Goal: Information Seeking & Learning: Learn about a topic

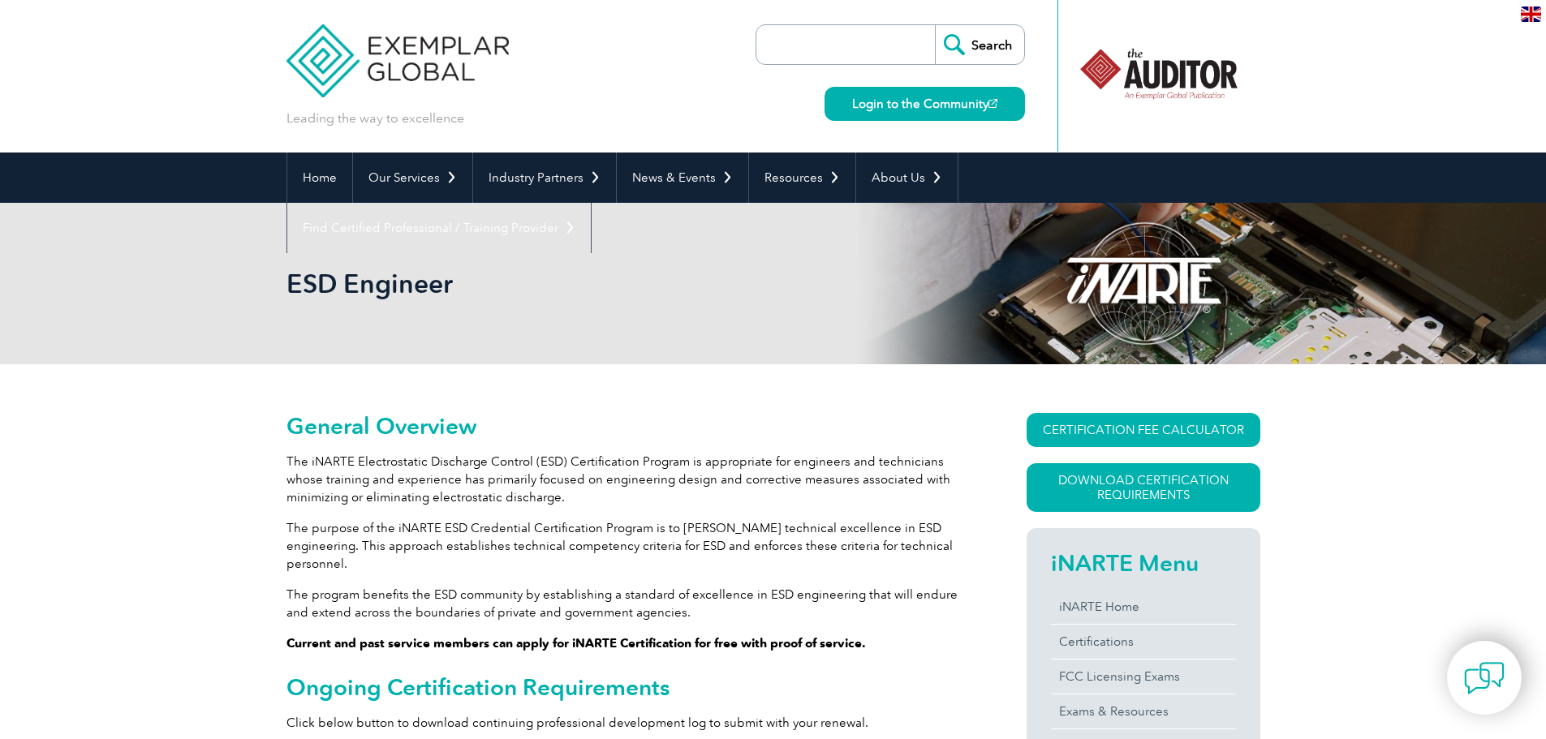
click at [493, 332] on div "ESD Engineer" at bounding box center [773, 283] width 974 height 161
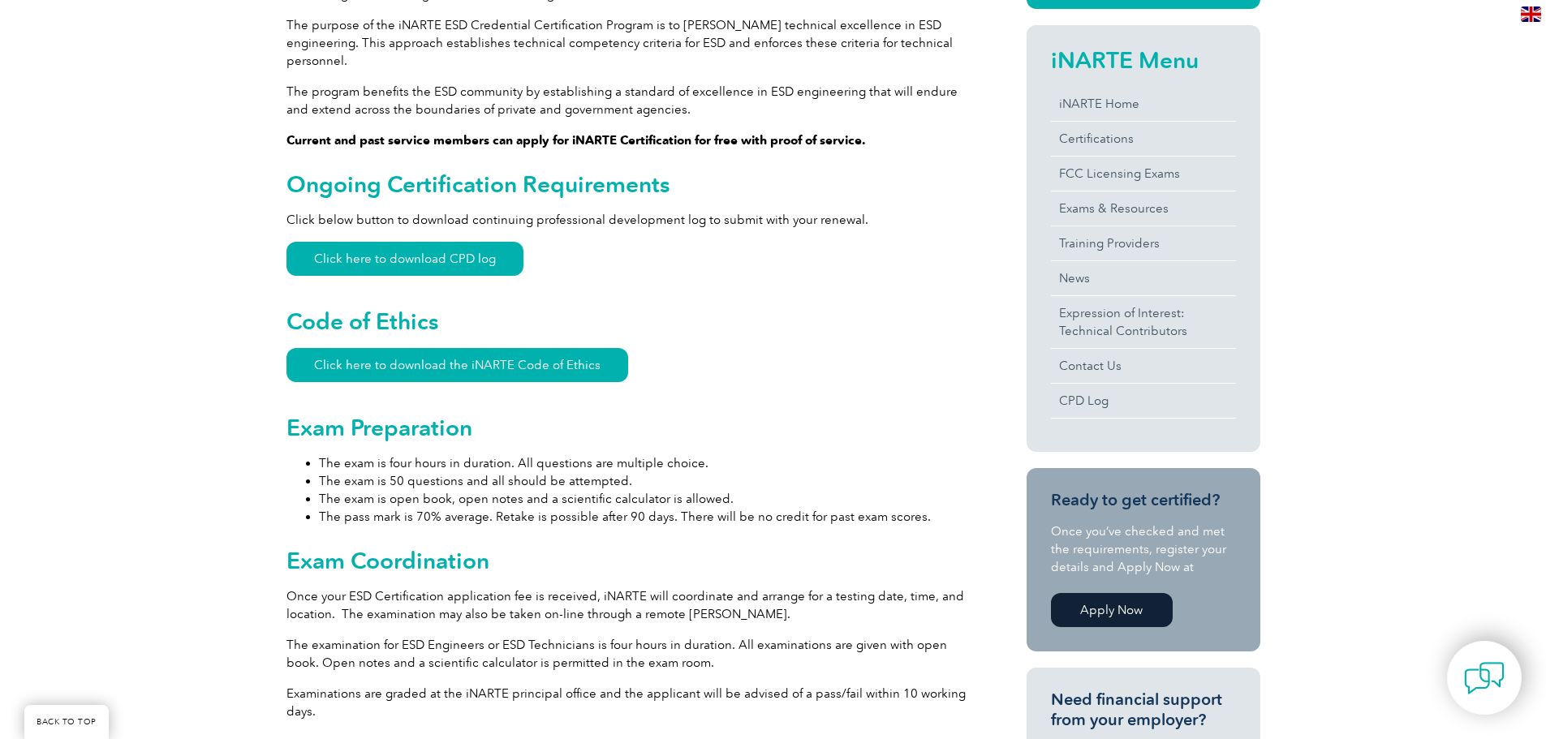
scroll to position [462, 0]
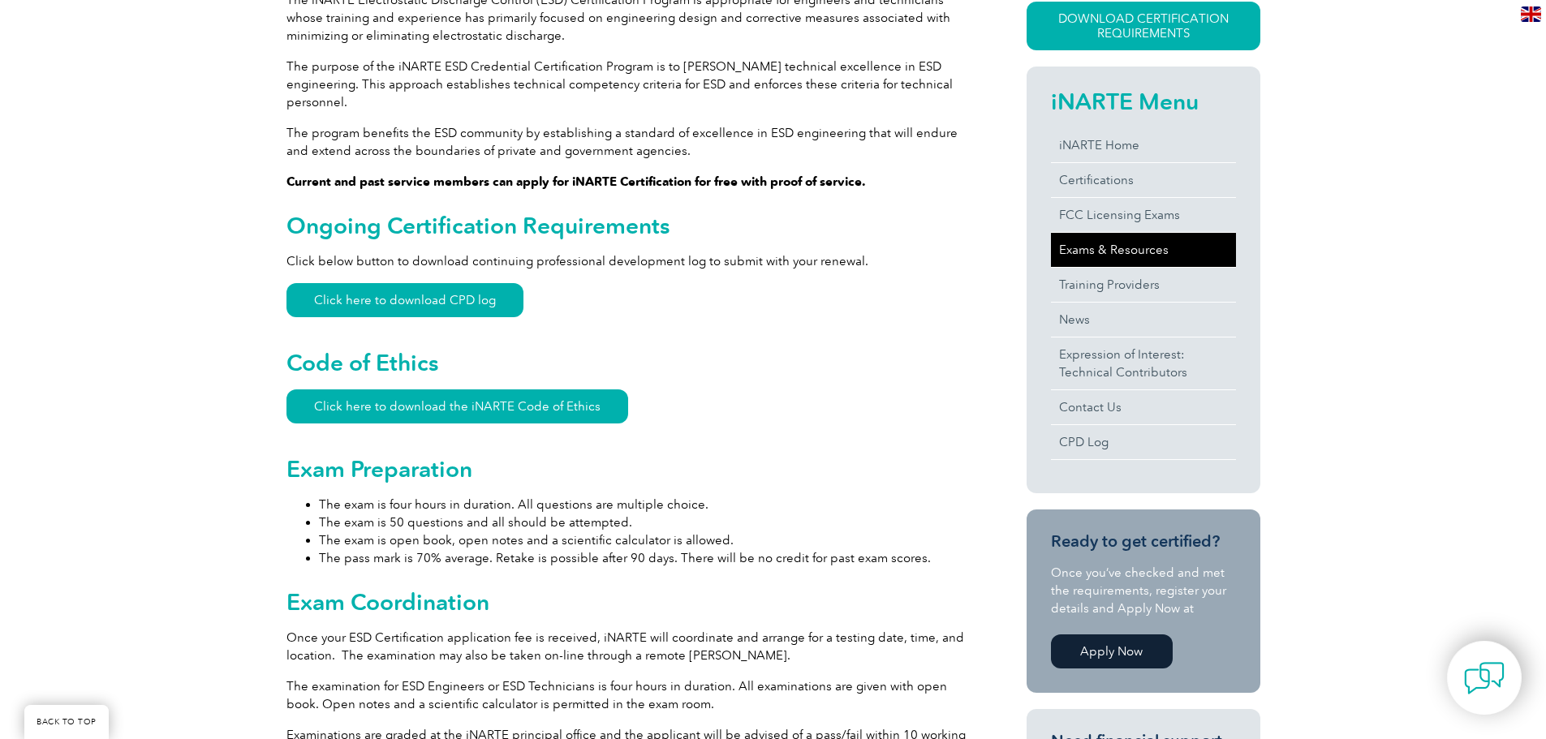
click at [1097, 253] on link "Exams & Resources" at bounding box center [1143, 250] width 185 height 34
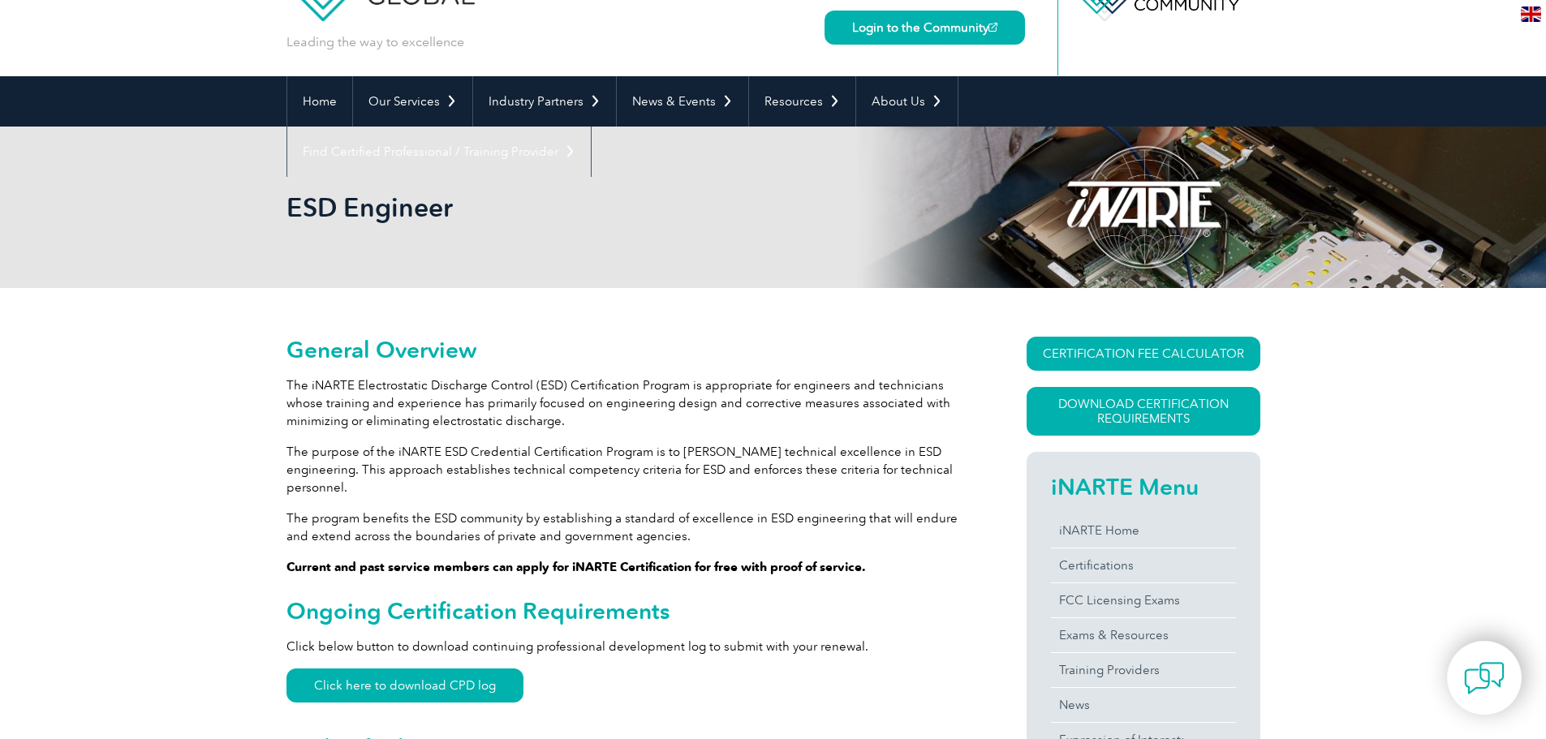
scroll to position [39, 0]
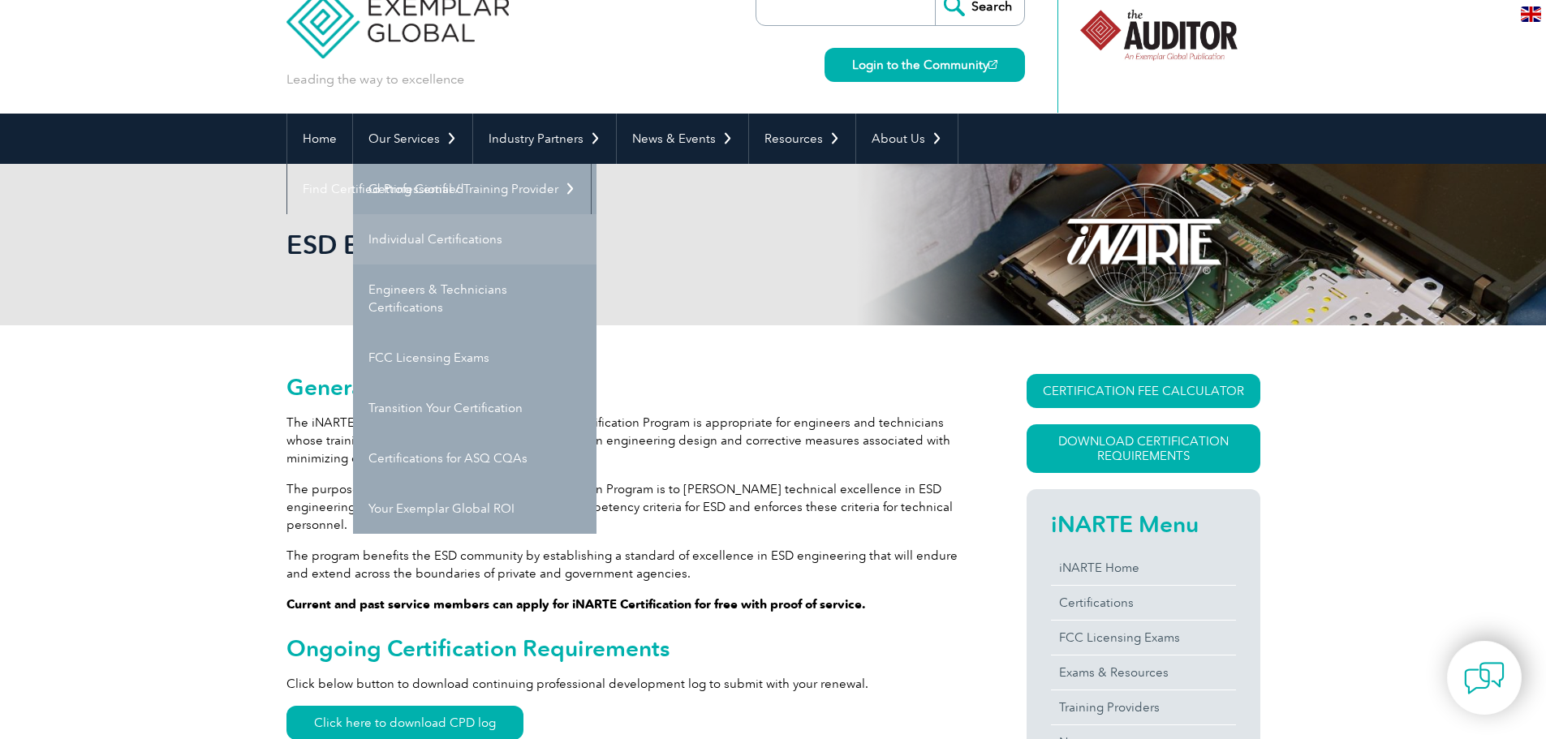
click at [390, 236] on link "Individual Certifications" at bounding box center [474, 239] width 243 height 50
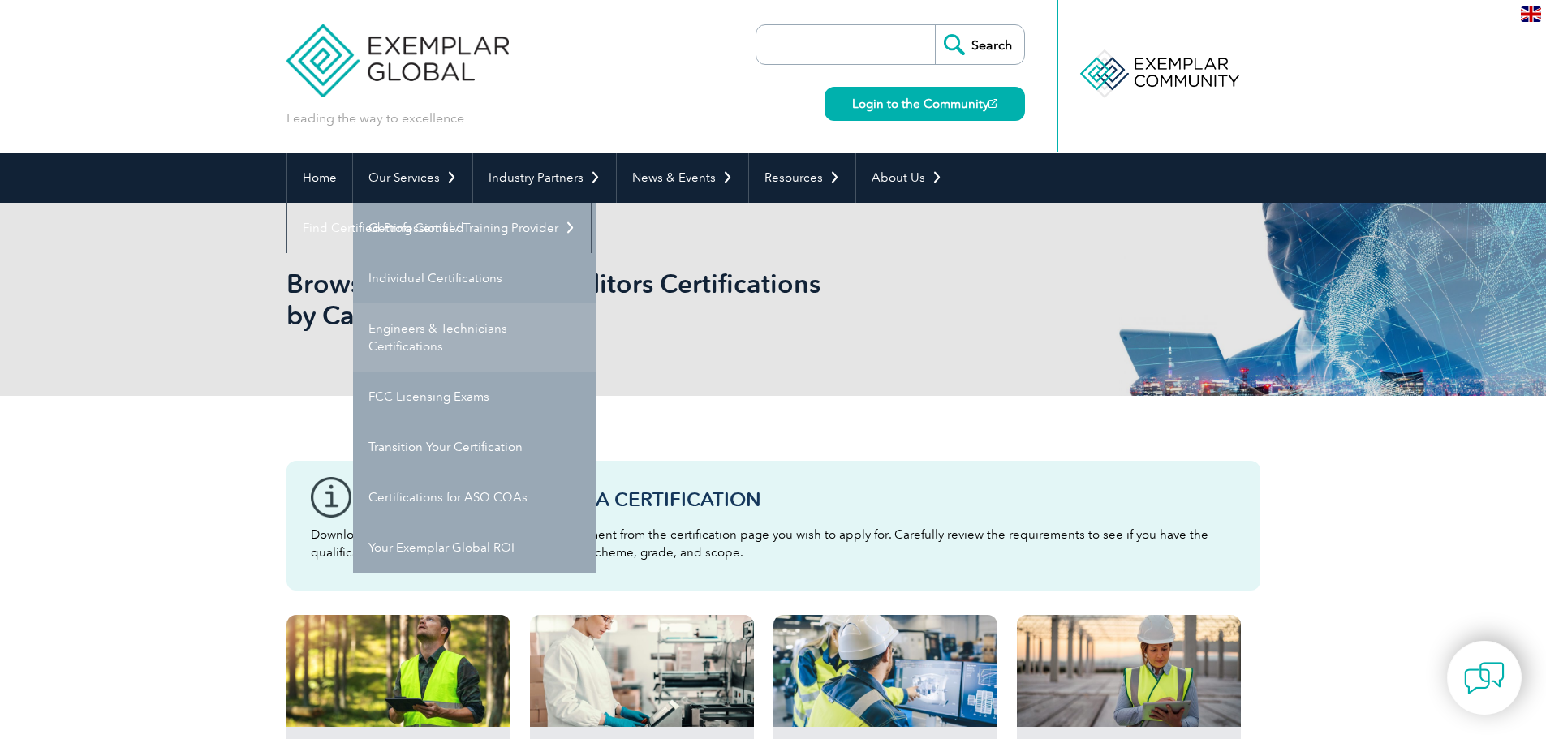
click at [413, 332] on link "Engineers & Technicians Certifications" at bounding box center [474, 337] width 243 height 68
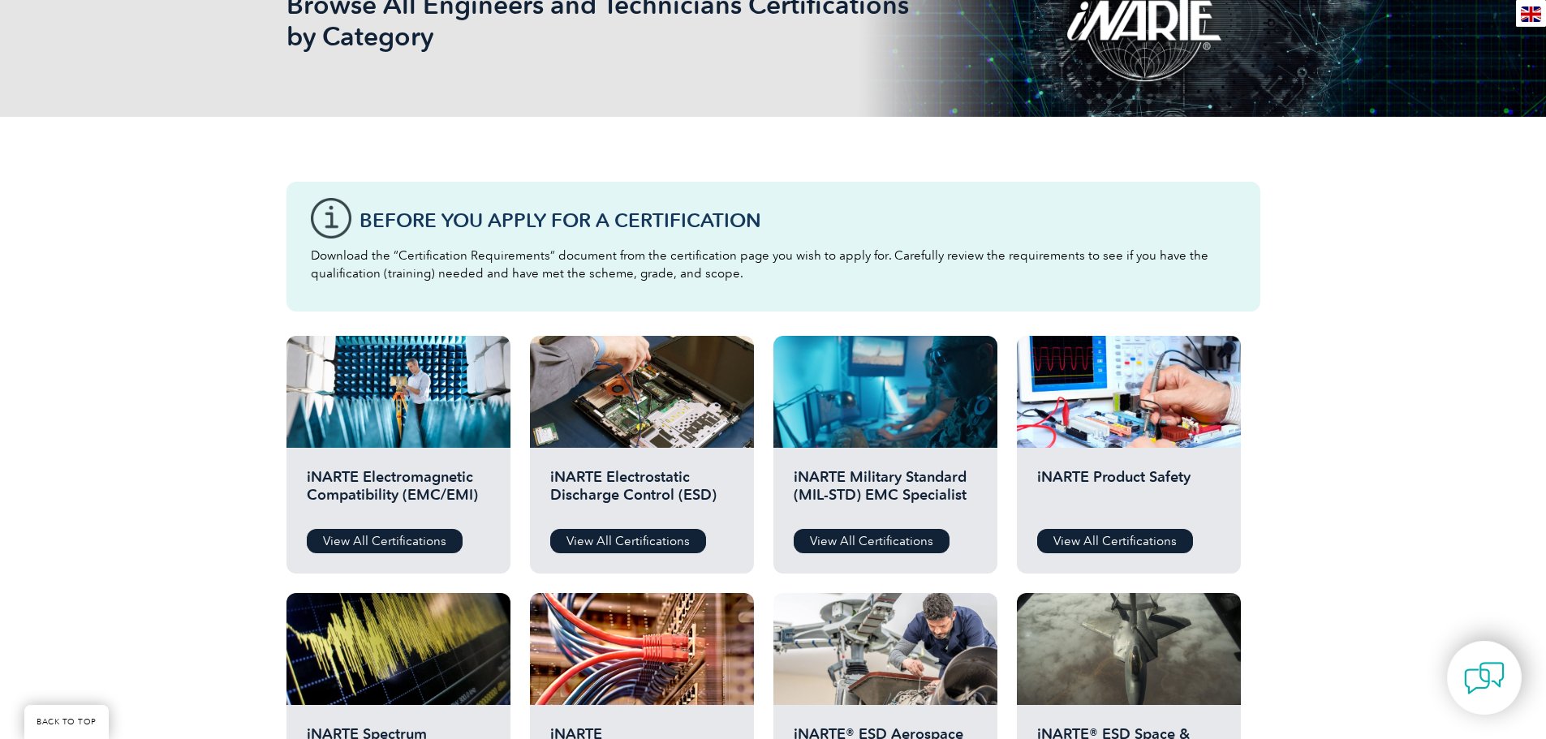
scroll to position [284, 0]
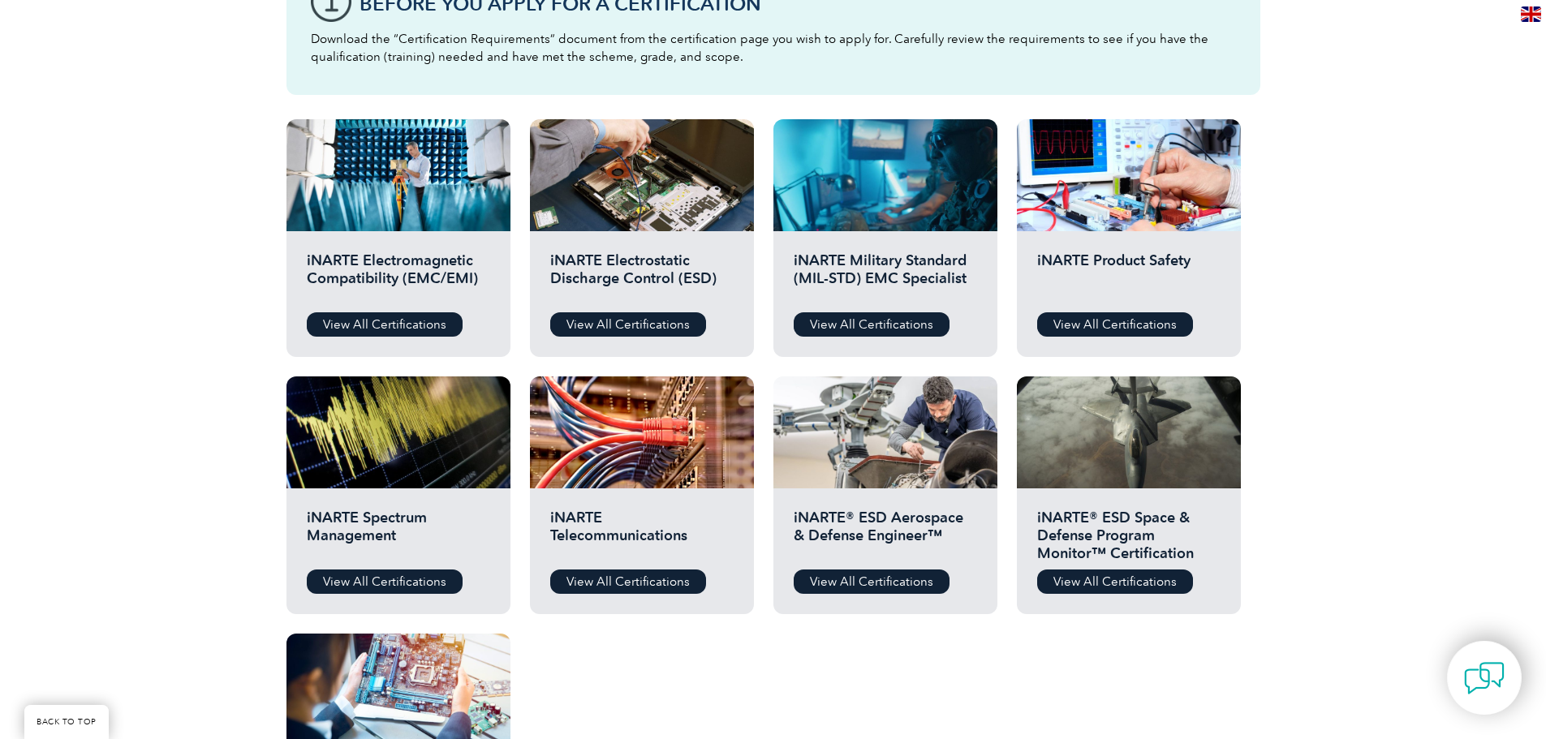
scroll to position [498, 0]
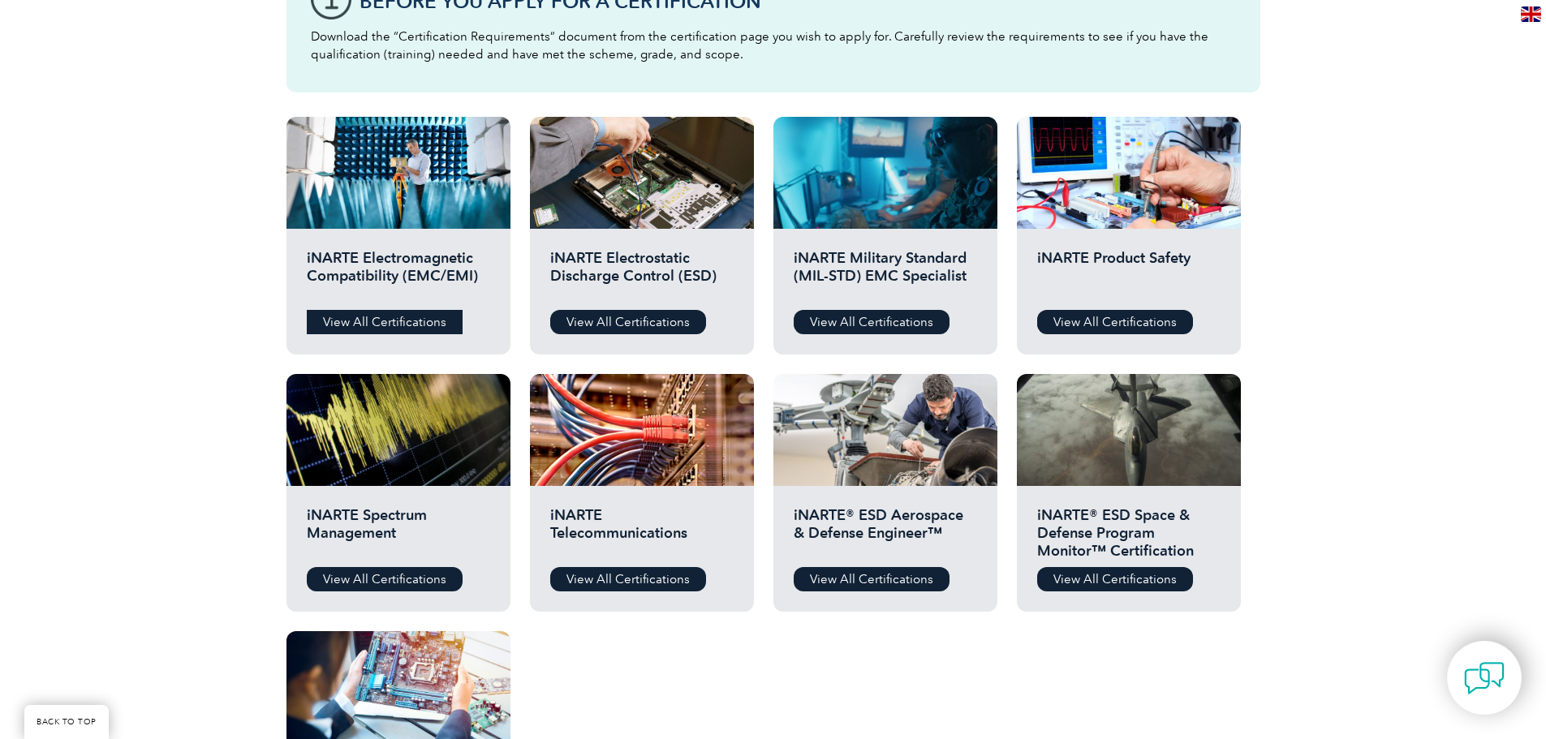
click at [385, 321] on link "View All Certifications" at bounding box center [385, 322] width 156 height 24
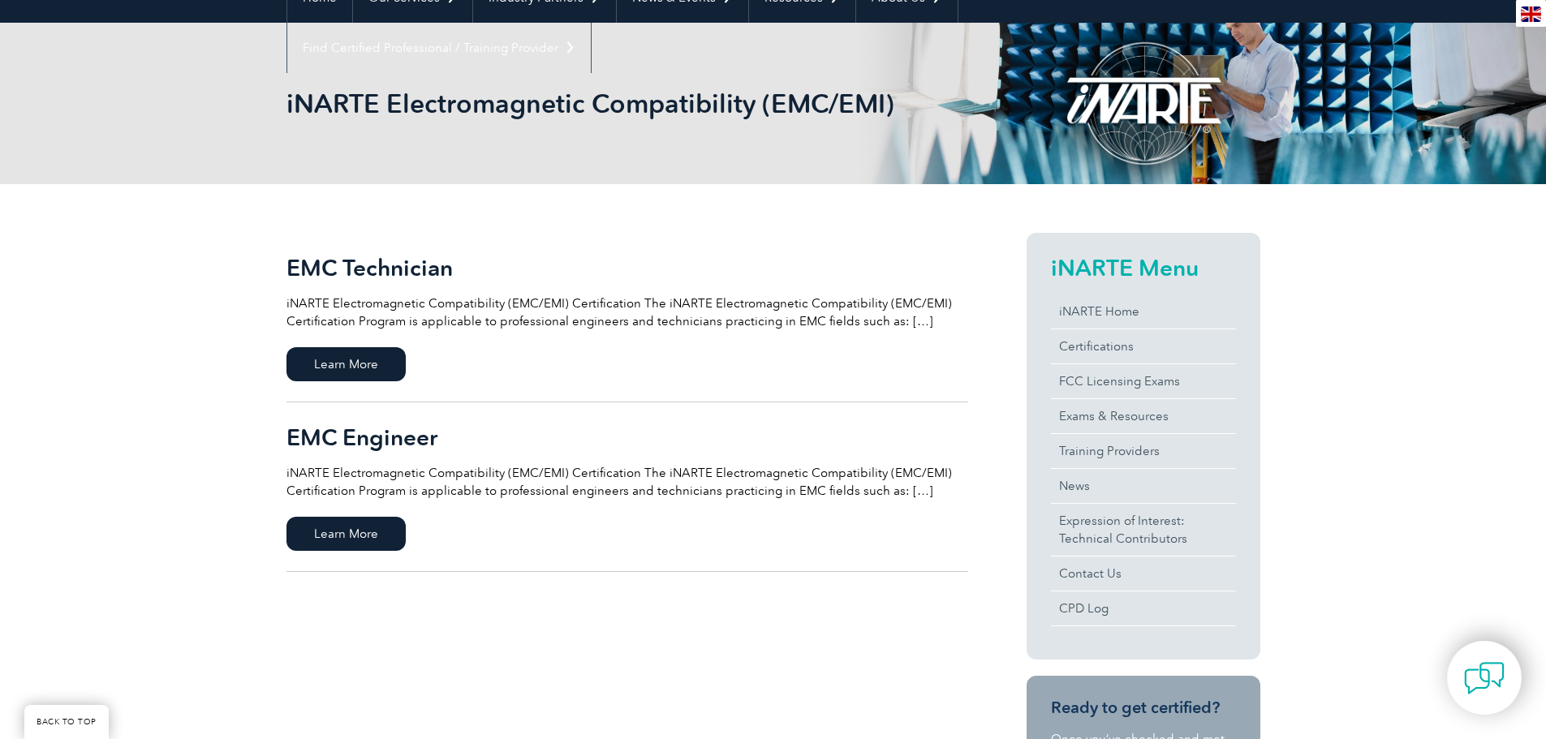
scroll to position [192, 0]
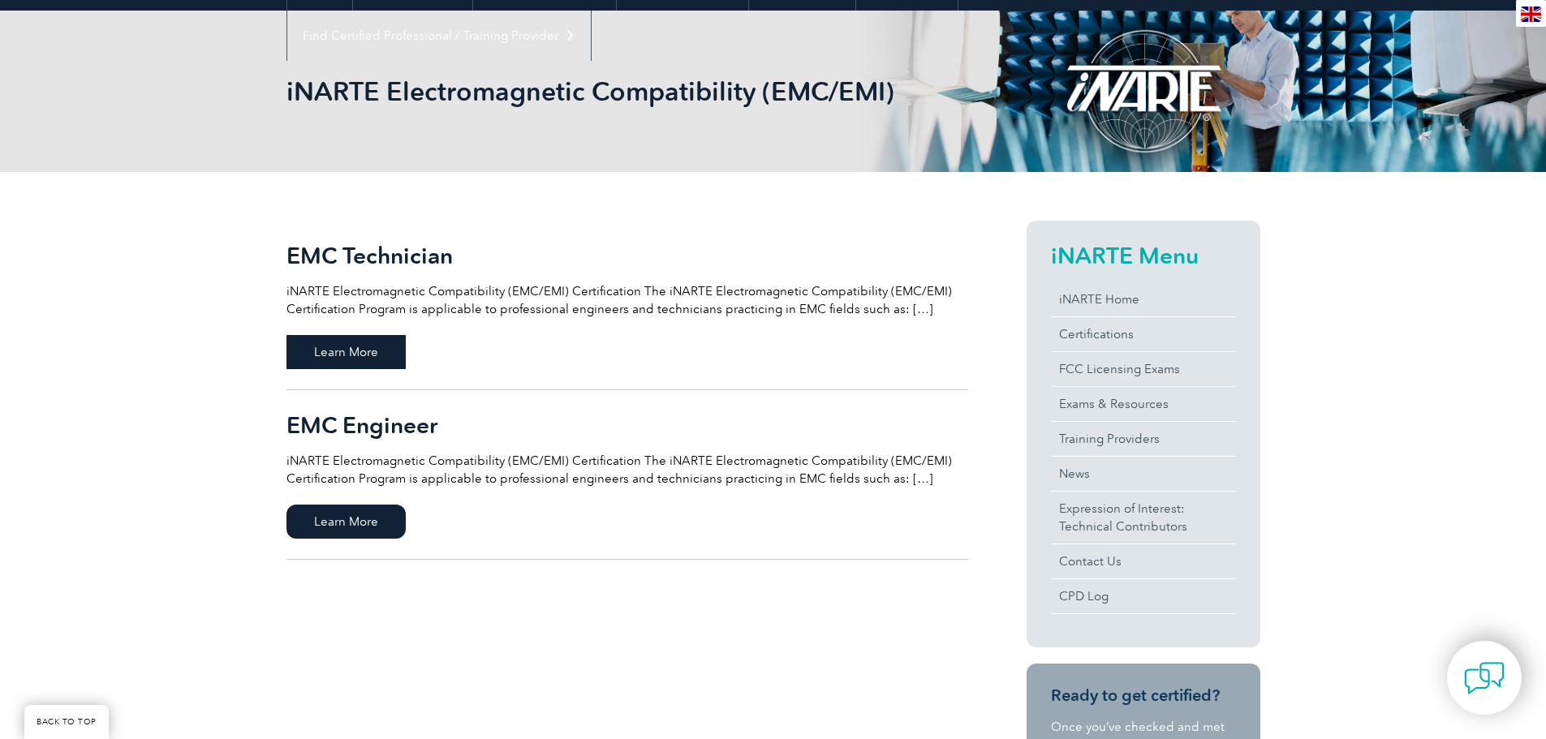
click at [377, 352] on span "Learn More" at bounding box center [345, 352] width 119 height 34
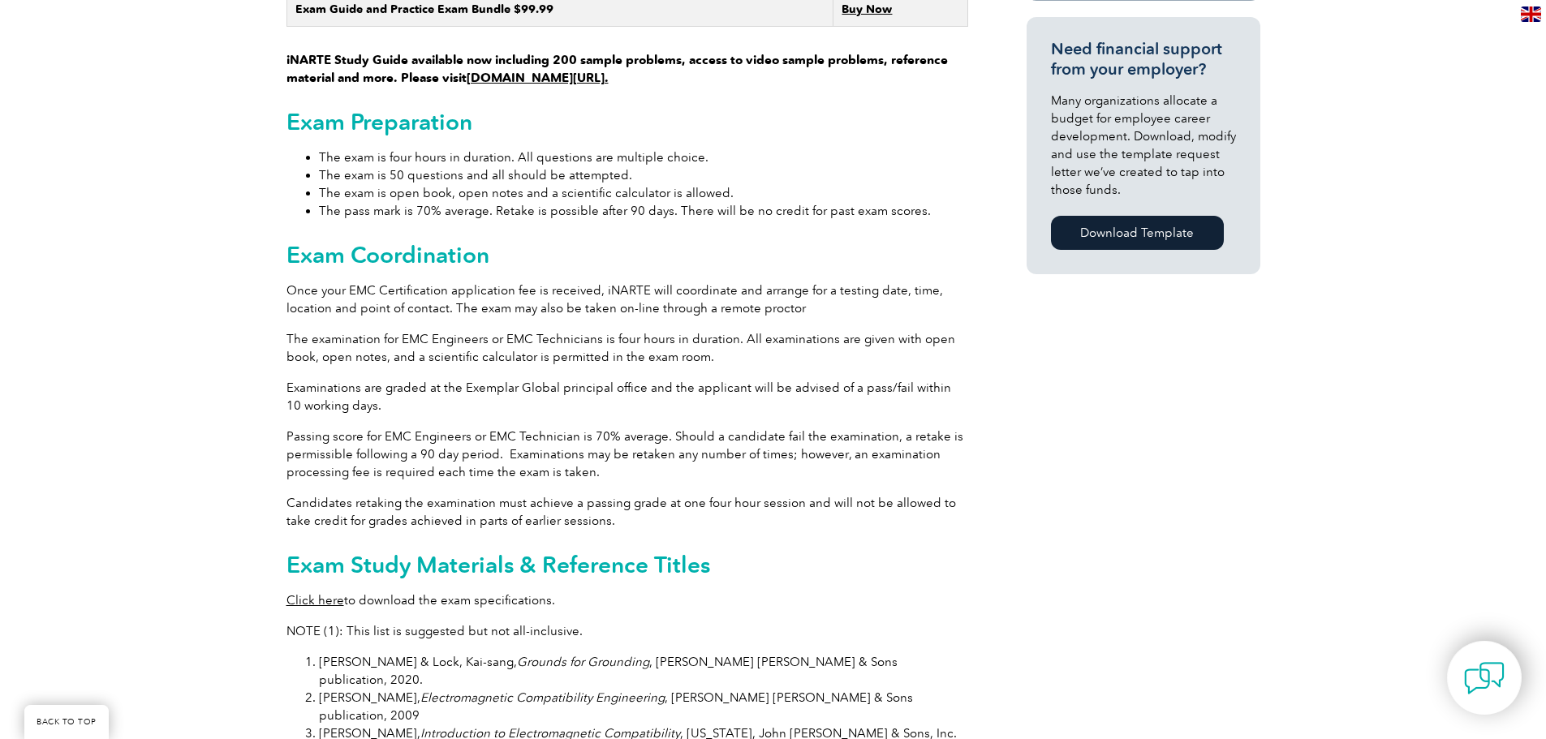
scroll to position [1158, 0]
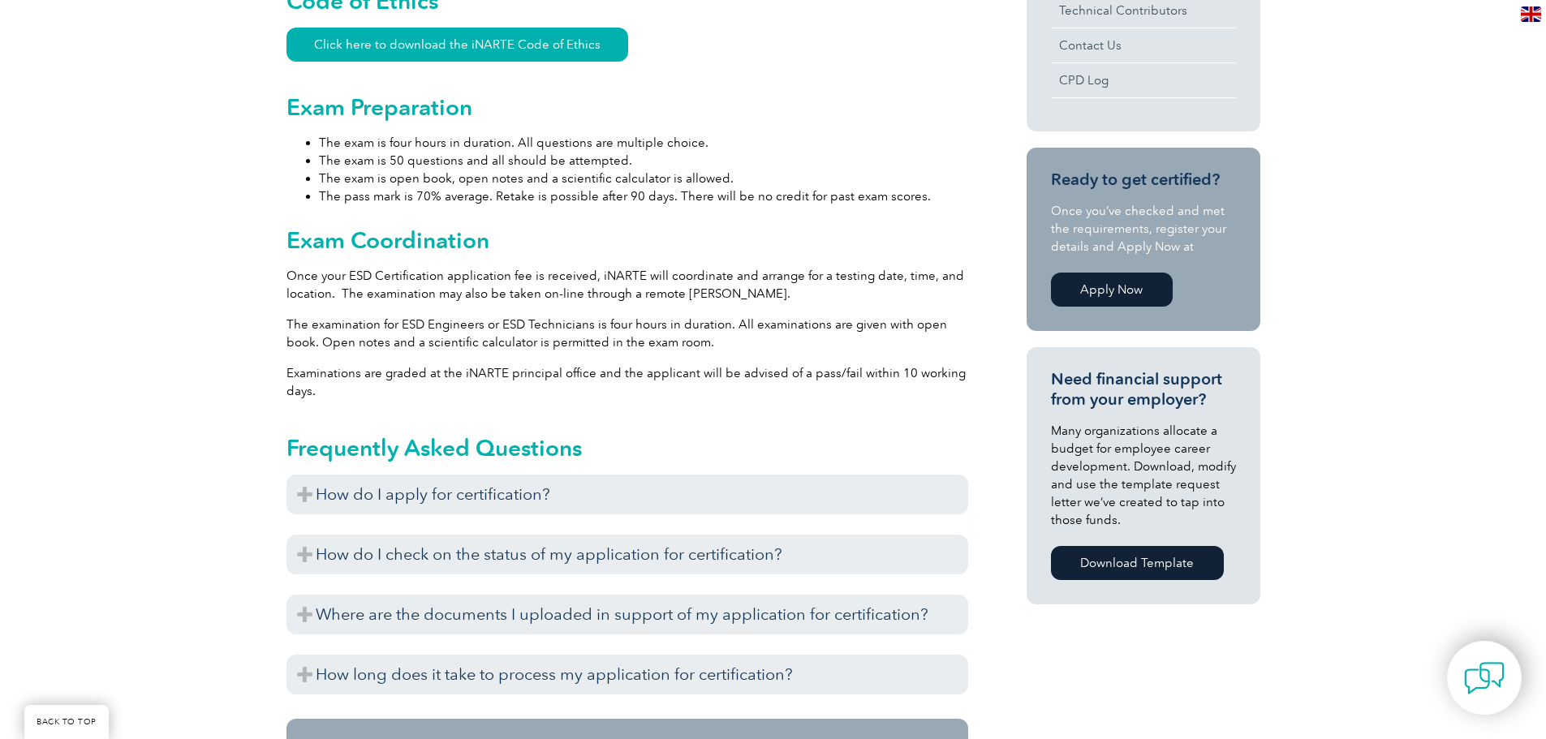
scroll to position [839, 0]
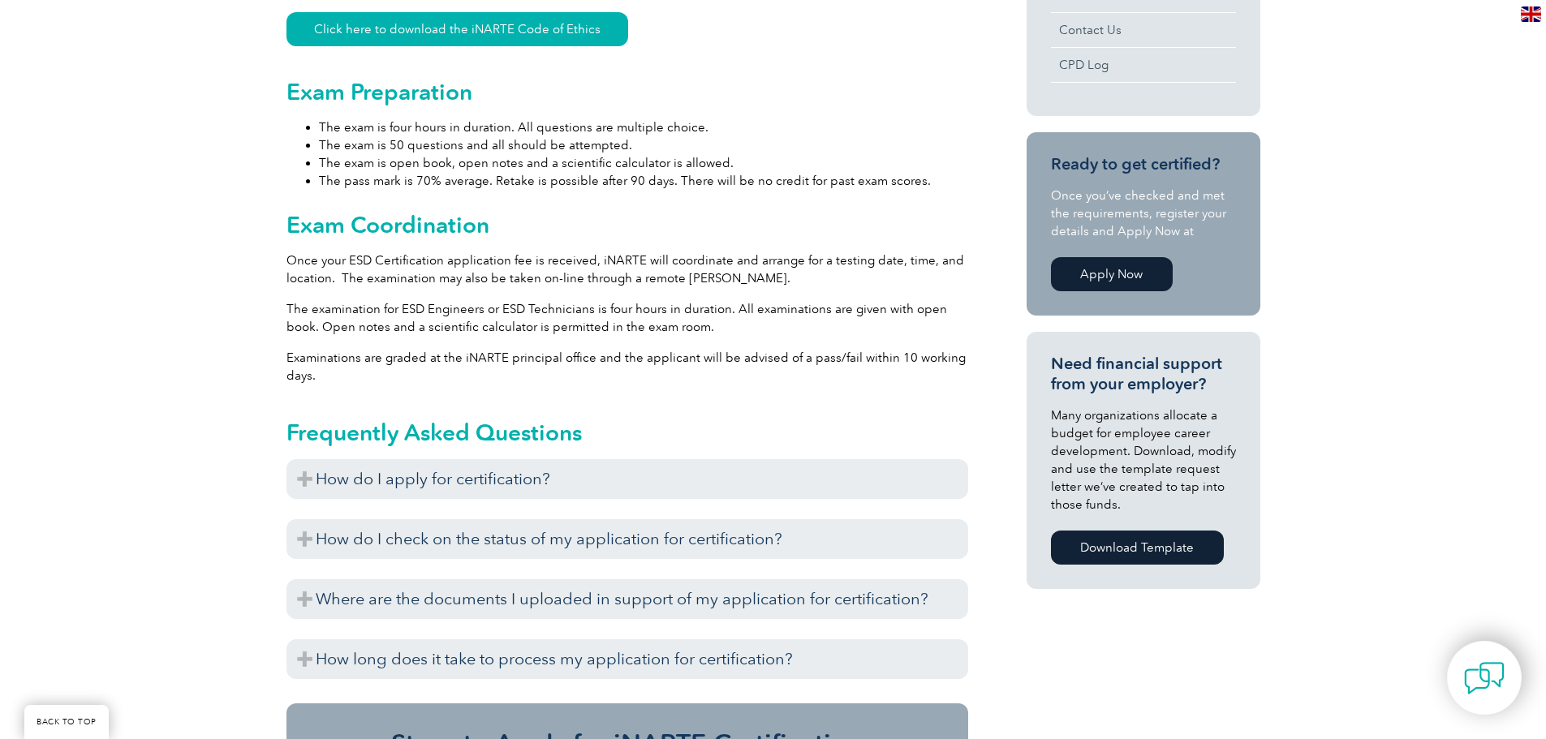
click at [711, 349] on p "Examinations are graded at the iNARTE principal office and the applicant will b…" at bounding box center [627, 367] width 682 height 36
click at [764, 349] on p "Examinations are graded at the iNARTE principal office and the applicant will b…" at bounding box center [627, 367] width 682 height 36
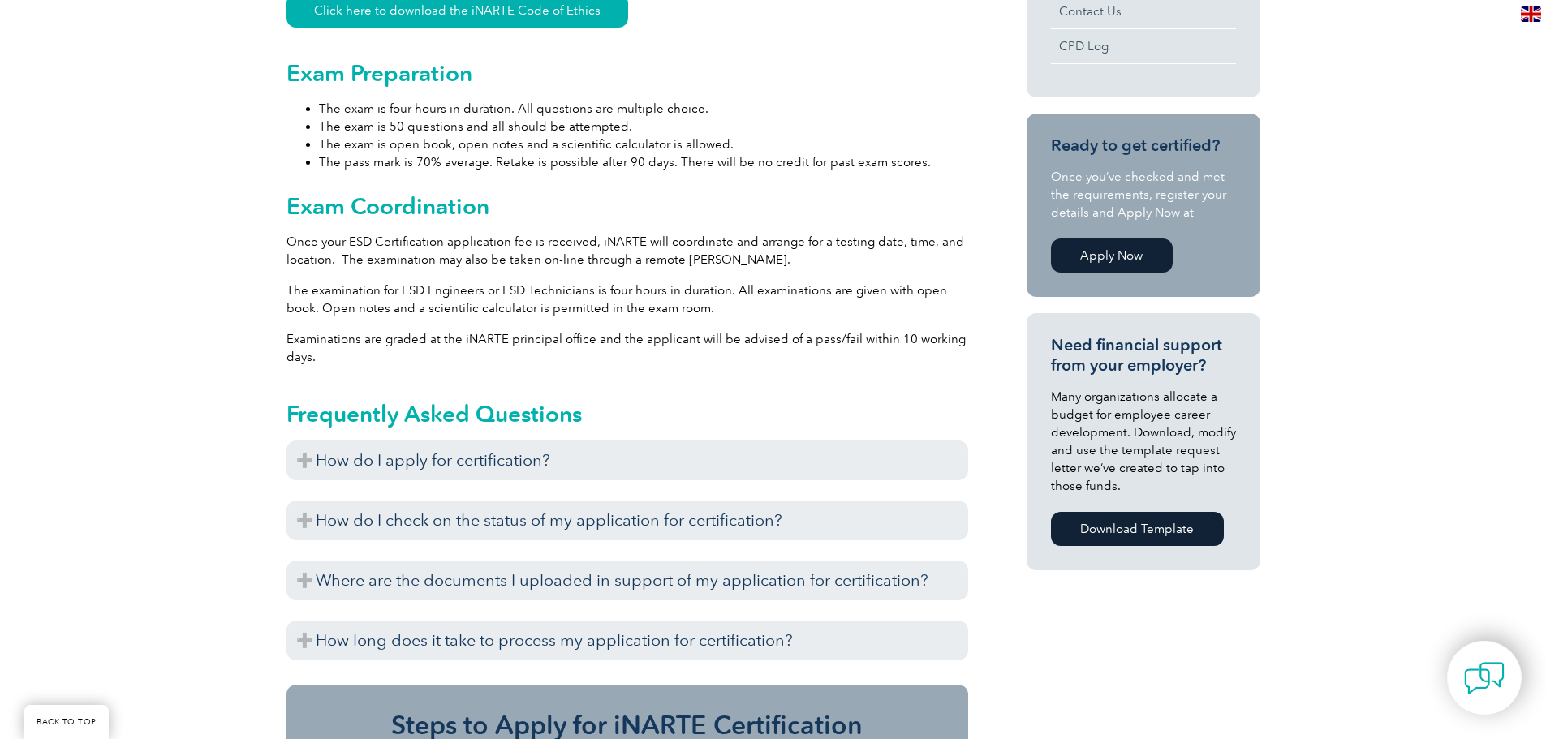
scroll to position [871, 0]
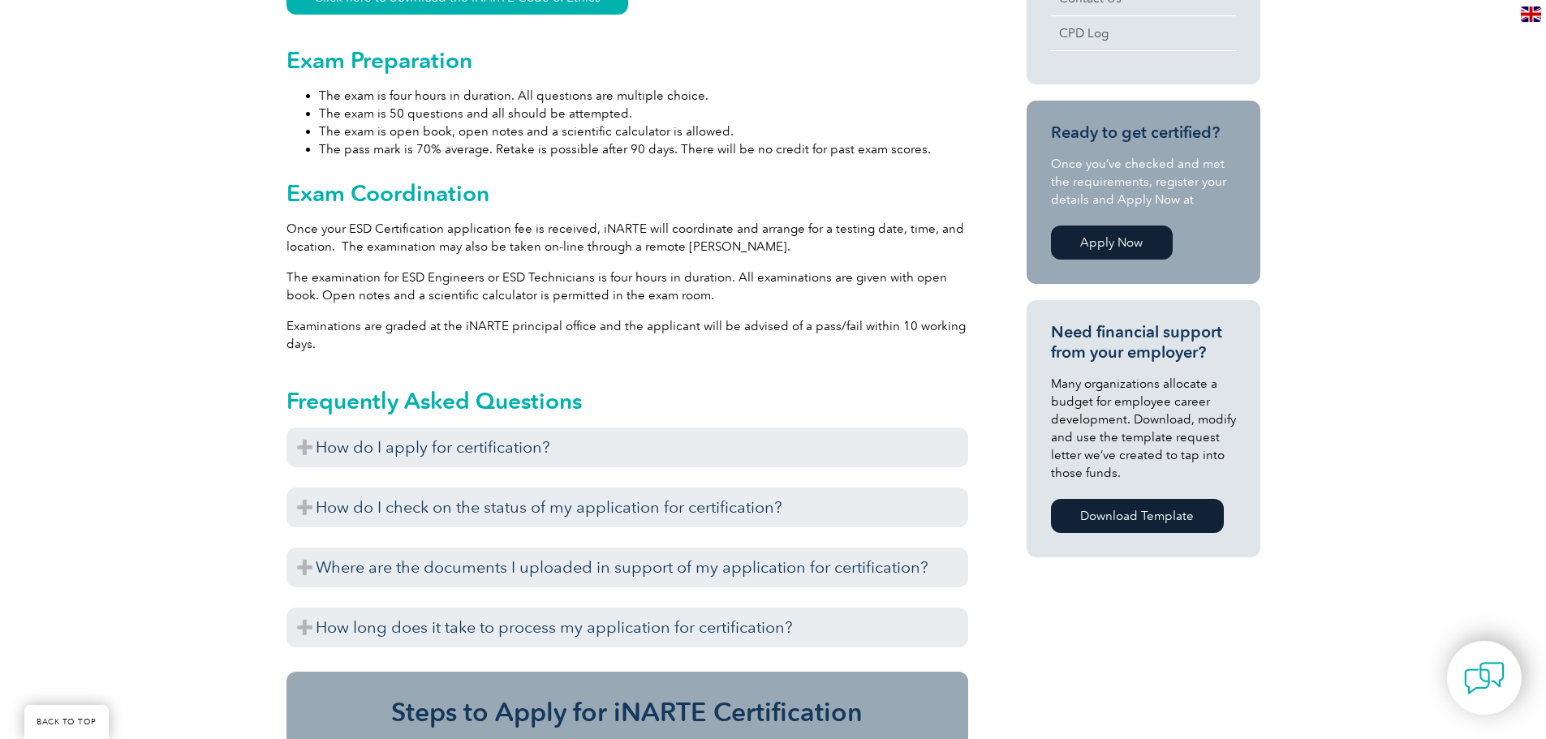
click at [422, 220] on p "Once your ESD Certification application fee is received, iNARTE will coordinate…" at bounding box center [627, 238] width 682 height 36
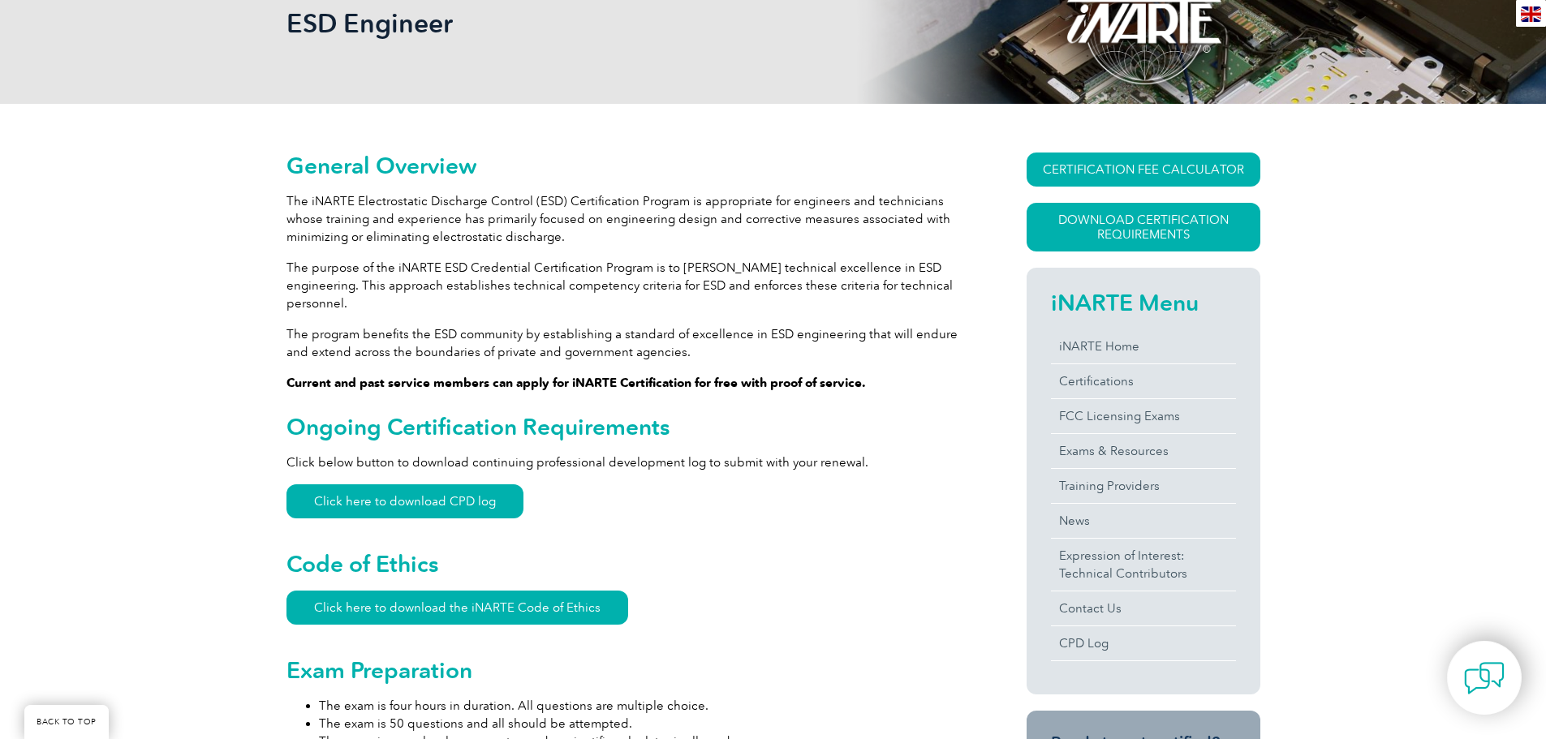
scroll to position [230, 0]
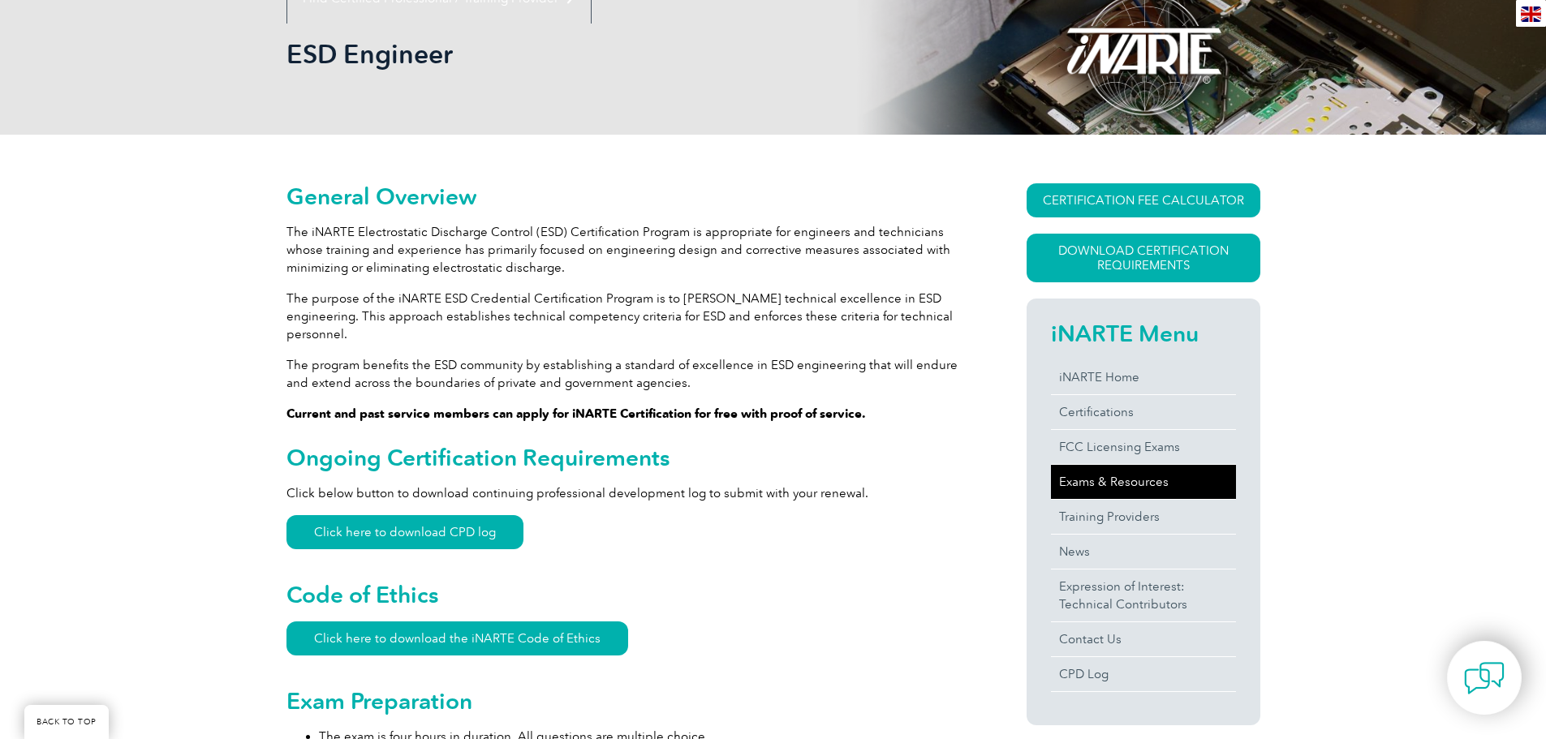
click at [1095, 481] on link "Exams & Resources" at bounding box center [1143, 482] width 185 height 34
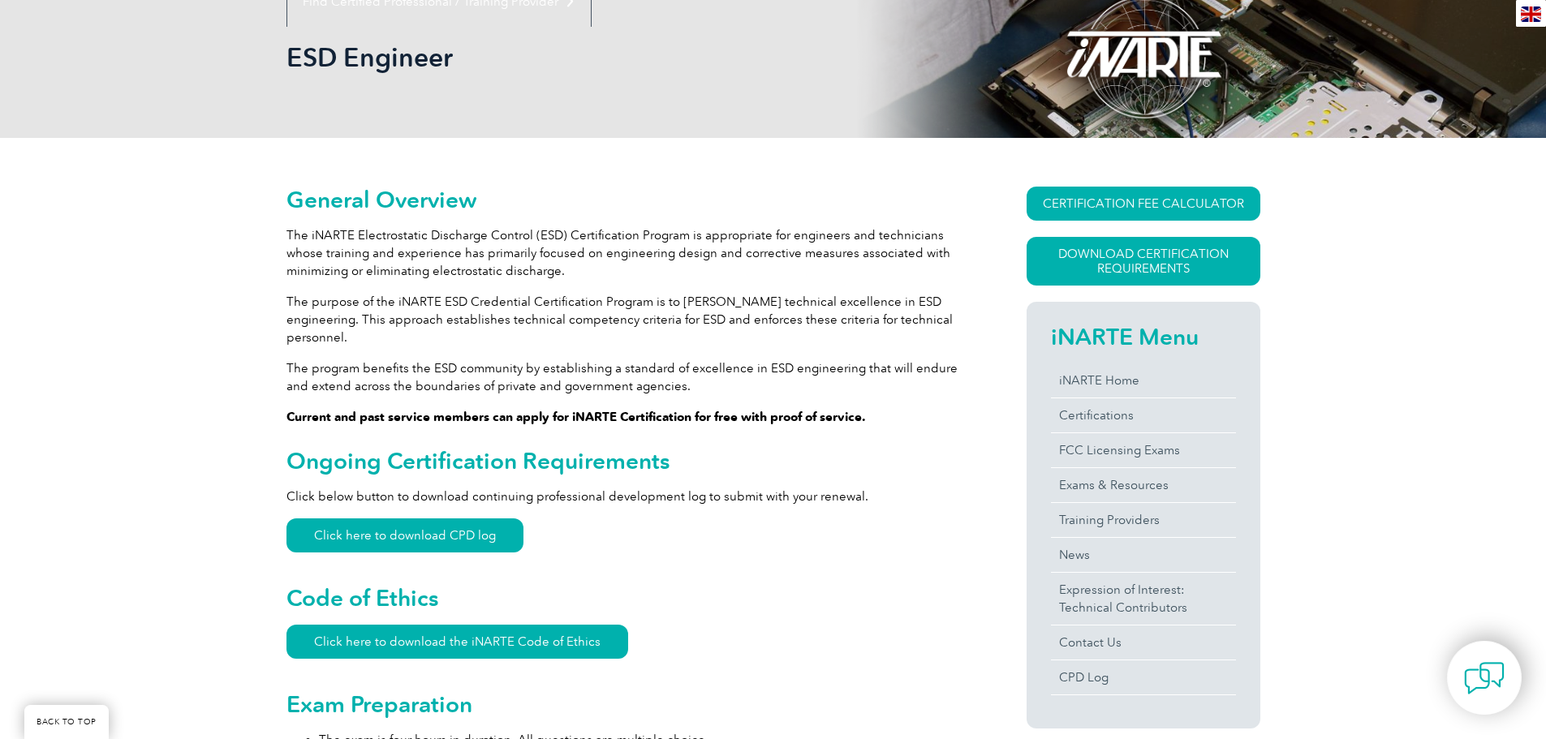
scroll to position [214, 0]
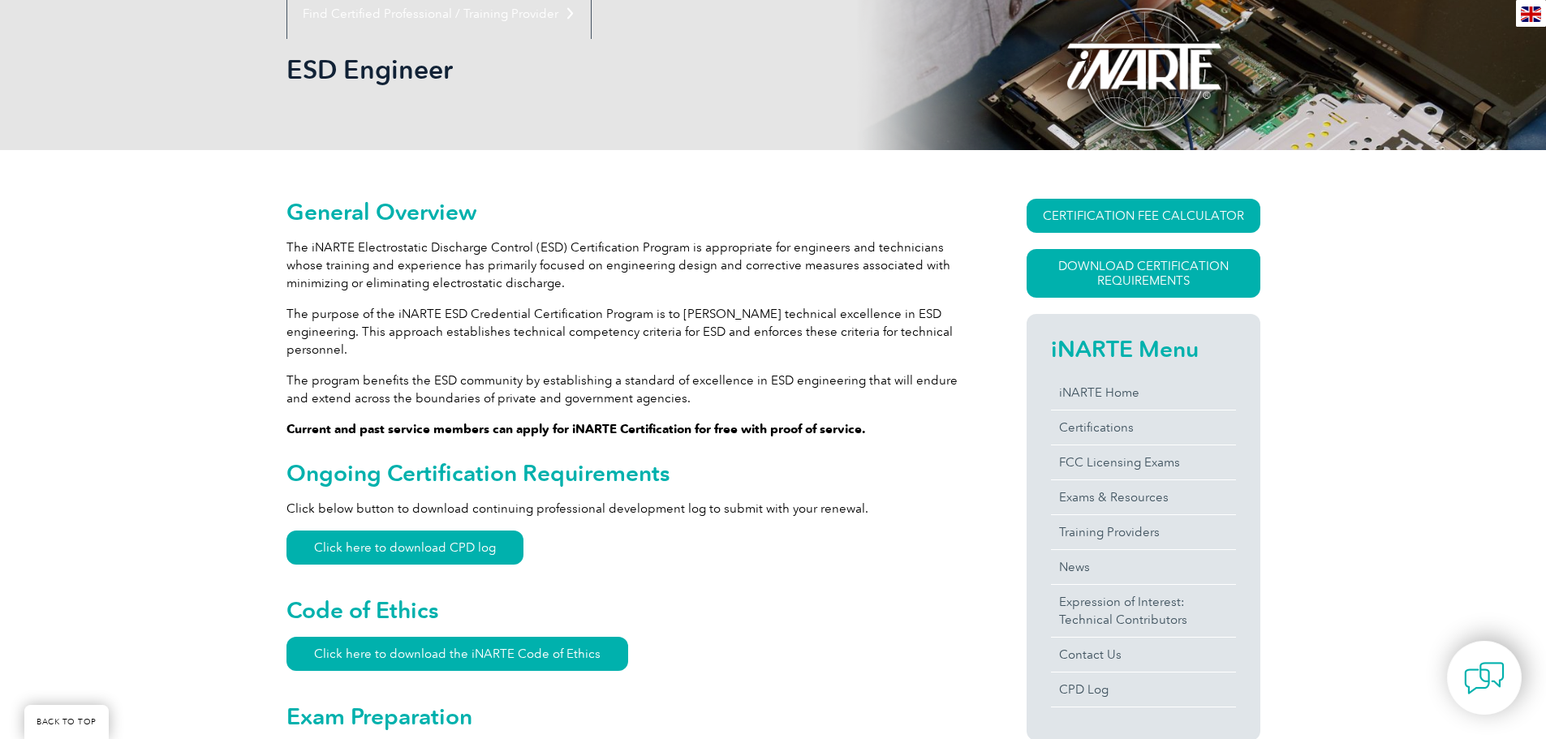
click at [863, 603] on h2 "Code of Ethics" at bounding box center [627, 610] width 682 height 26
